Goal: Check status: Check status

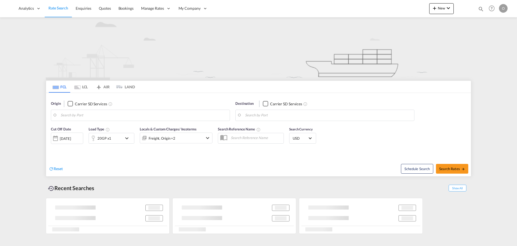
type input "Saskatoon, SK, CASAK"
type input "Navegantes, BRNVT"
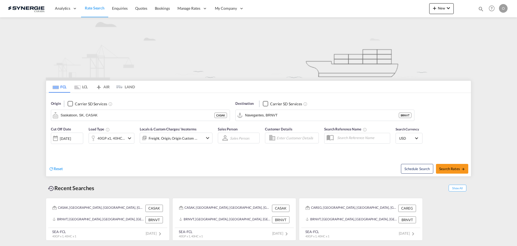
click at [480, 9] on md-icon "icon-magnify" at bounding box center [481, 9] width 6 height 6
click at [458, 9] on input at bounding box center [440, 8] width 67 height 9
paste input "SYC001629"
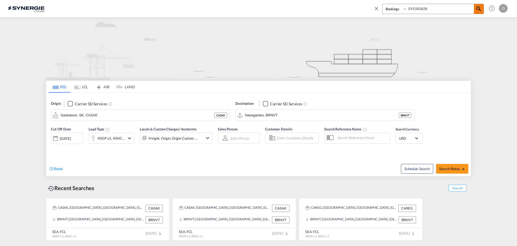
type input "SYC001629"
click at [478, 10] on md-icon "icon-magnify" at bounding box center [479, 9] width 6 height 6
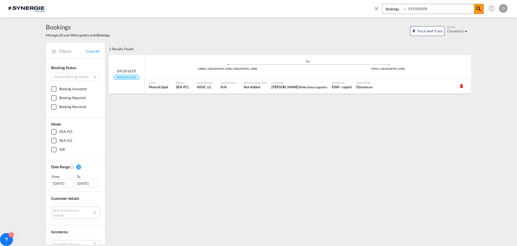
click at [264, 83] on span "Booking Specialist" at bounding box center [255, 82] width 23 height 4
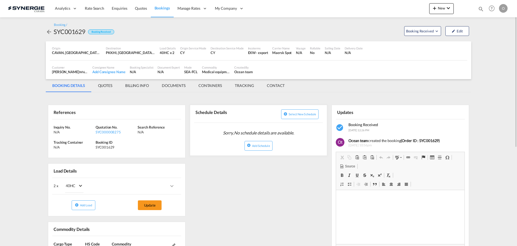
click at [110, 84] on md-tab-item "QUOTES" at bounding box center [105, 85] width 27 height 13
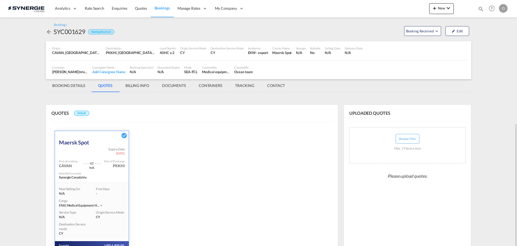
scroll to position [69, 0]
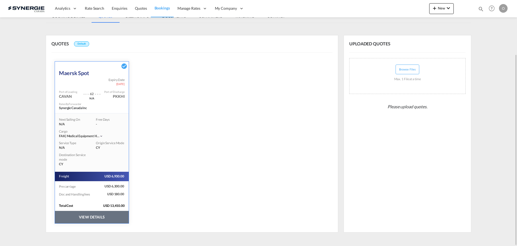
click at [107, 217] on button "VIEW DETAILS" at bounding box center [92, 216] width 74 height 12
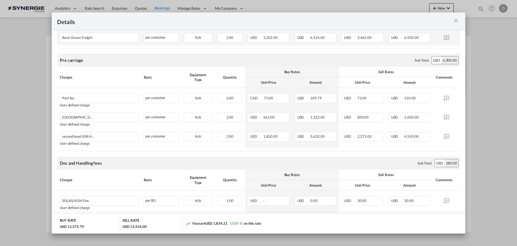
scroll to position [135, 0]
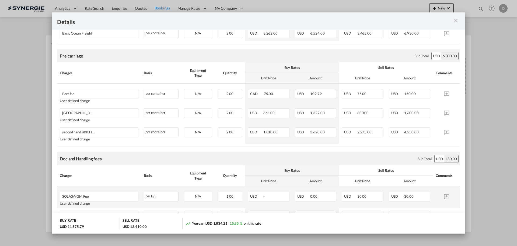
click at [264, 189] on td "USD -" at bounding box center [268, 197] width 47 height 22
